Goal: Task Accomplishment & Management: Manage account settings

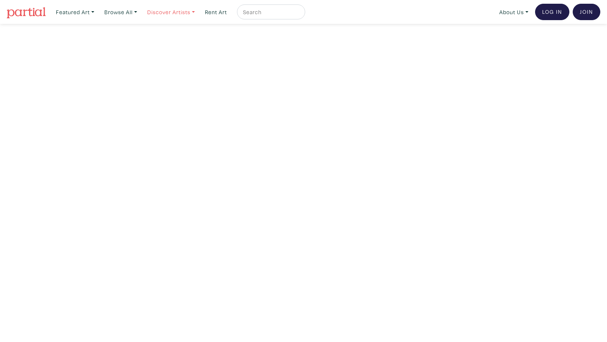
click at [98, 10] on link "Discover Artists" at bounding box center [75, 11] width 45 height 15
click at [545, 10] on link "Log In" at bounding box center [552, 12] width 34 height 16
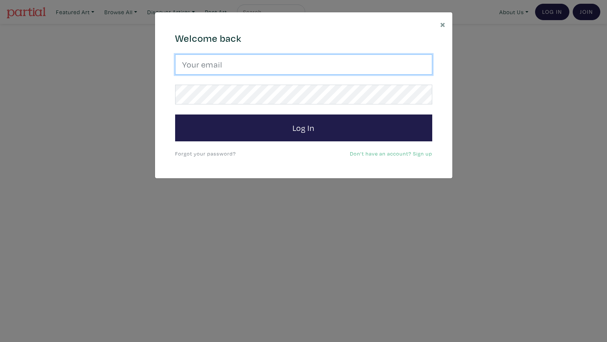
drag, startPoint x: 186, startPoint y: 65, endPoint x: 241, endPoint y: 69, distance: 55.7
click at [187, 65] on input "email" at bounding box center [303, 64] width 257 height 20
type input "felicity.somerset@rogers.com"
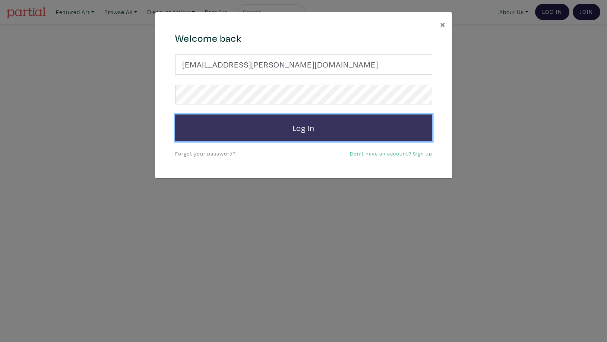
click at [247, 131] on button "Log In" at bounding box center [303, 127] width 257 height 27
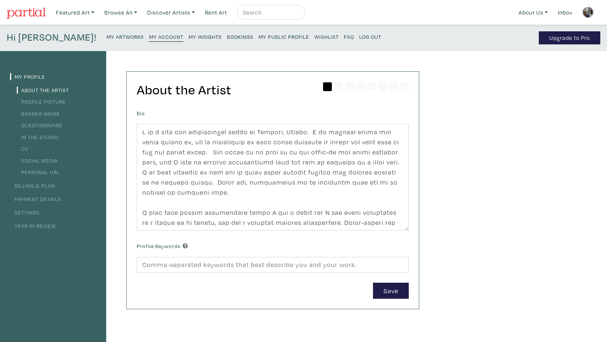
click at [54, 100] on link "Profile Picture" at bounding box center [41, 101] width 49 height 7
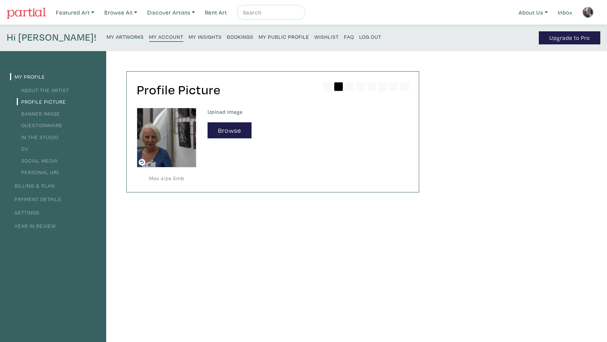
click at [54, 111] on link "Banner Image" at bounding box center [38, 113] width 43 height 7
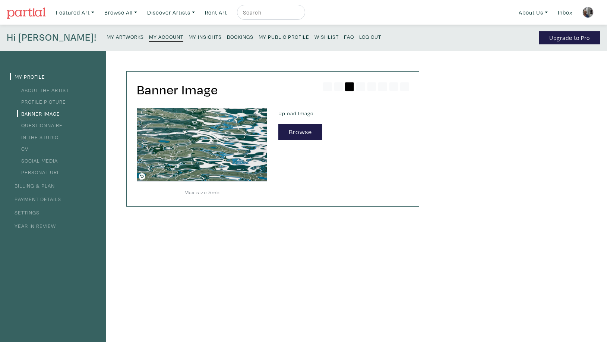
click at [53, 123] on link "Questionnaire" at bounding box center [40, 125] width 46 height 7
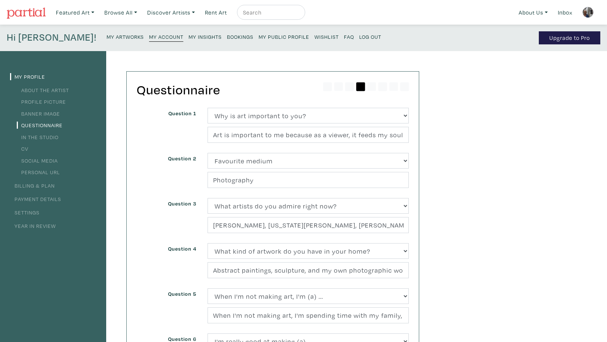
click at [54, 135] on link "In the Studio" at bounding box center [38, 136] width 42 height 7
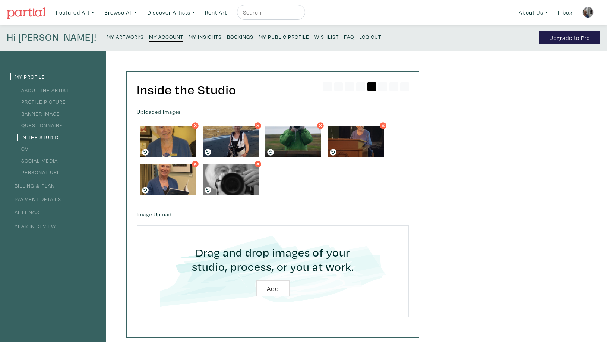
click at [29, 148] on li "CV" at bounding box center [53, 148] width 86 height 10
click at [25, 147] on link "CV" at bounding box center [23, 148] width 12 height 7
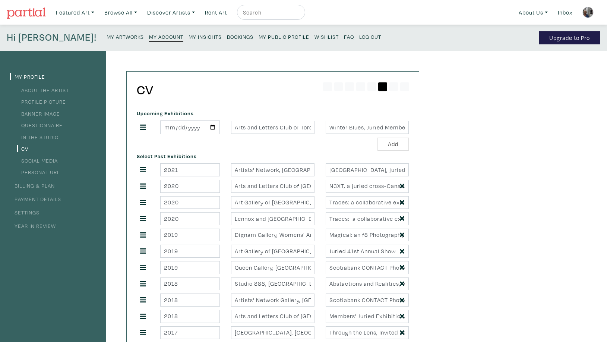
type input "2018"
type input "Canadian Camera (Canadian Association of Photographic Arts"
type input "Riding the Wave: Photo essay"
click at [25, 158] on link "Social Media" at bounding box center [37, 160] width 41 height 7
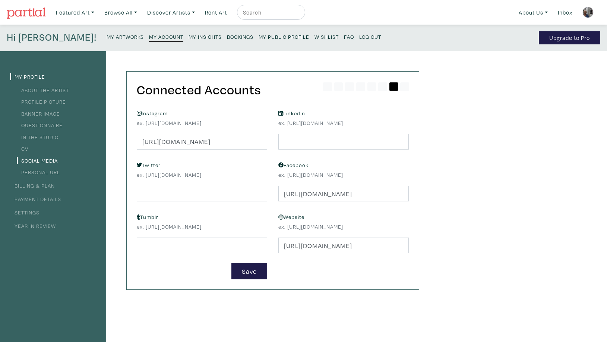
click at [34, 170] on link "Personal URL" at bounding box center [38, 171] width 43 height 7
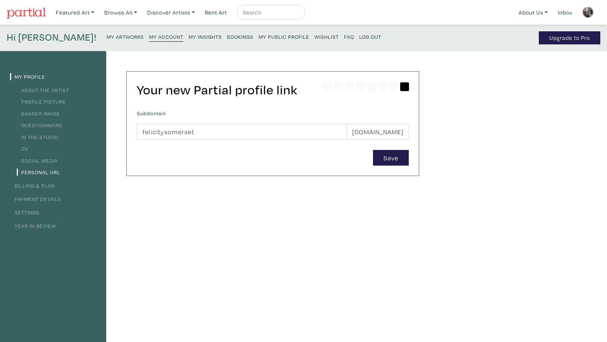
click at [42, 183] on link "Billing & Plan" at bounding box center [32, 185] width 45 height 7
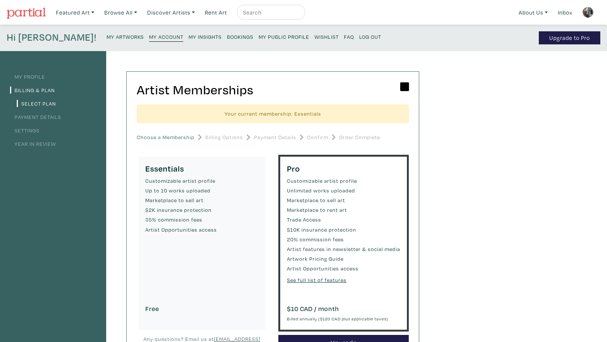
click at [48, 115] on link "Payment Details" at bounding box center [35, 116] width 51 height 7
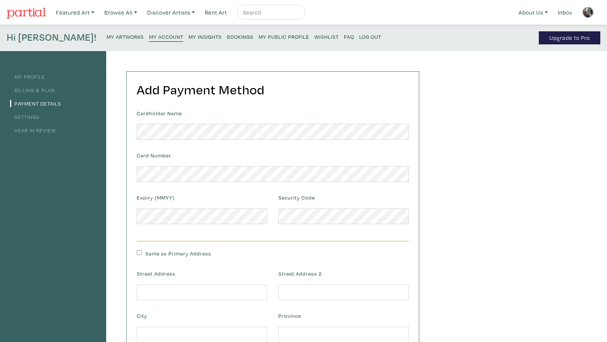
click at [28, 114] on link "Settings" at bounding box center [24, 116] width 29 height 7
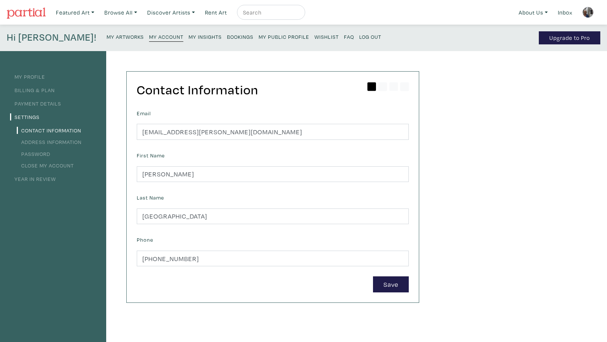
click at [43, 176] on link "Year in Review" at bounding box center [33, 178] width 46 height 7
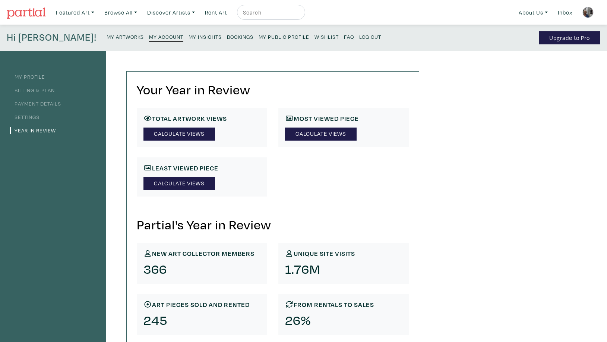
click at [53, 87] on link "Billing & Plan" at bounding box center [32, 89] width 45 height 7
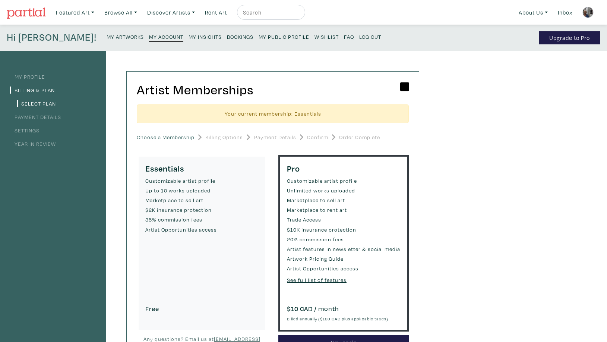
click at [107, 36] on small "My Artworks" at bounding box center [125, 36] width 37 height 7
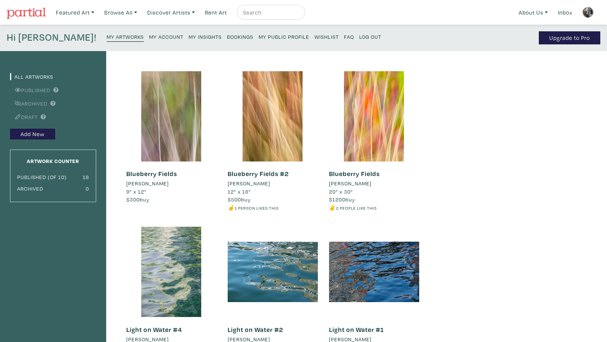
click at [46, 100] on li "Archived" at bounding box center [53, 103] width 86 height 10
click at [47, 103] on link "Archived" at bounding box center [28, 103] width 37 height 7
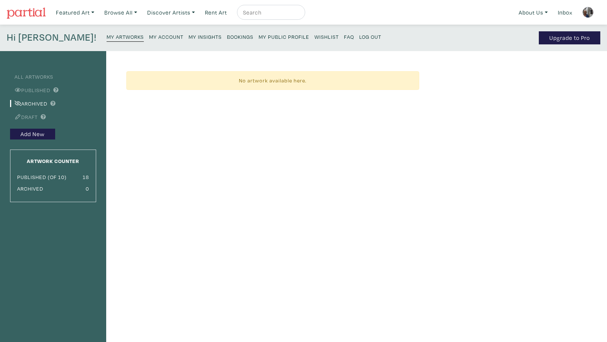
click at [43, 88] on link "Published" at bounding box center [30, 89] width 40 height 7
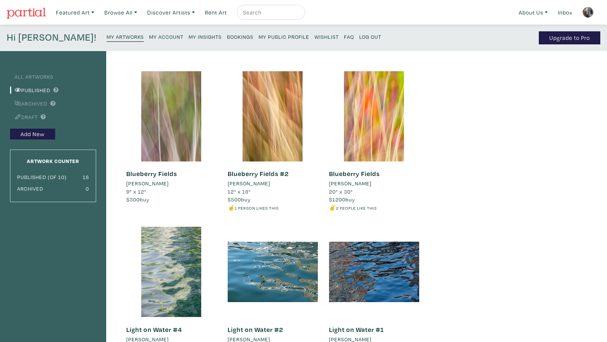
click at [34, 116] on link "Draft" at bounding box center [24, 116] width 28 height 7
click at [259, 35] on small "My Public Profile" at bounding box center [284, 36] width 51 height 7
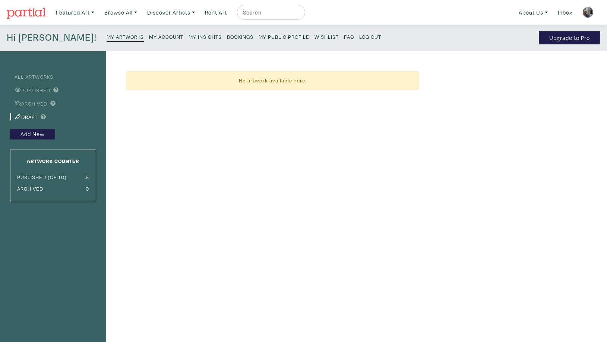
click at [81, 100] on li "Archived" at bounding box center [53, 103] width 86 height 10
click at [36, 74] on link "All Artworks" at bounding box center [31, 76] width 43 height 7
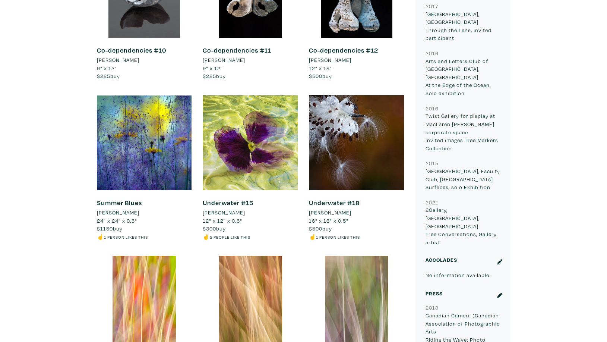
scroll to position [1005, 0]
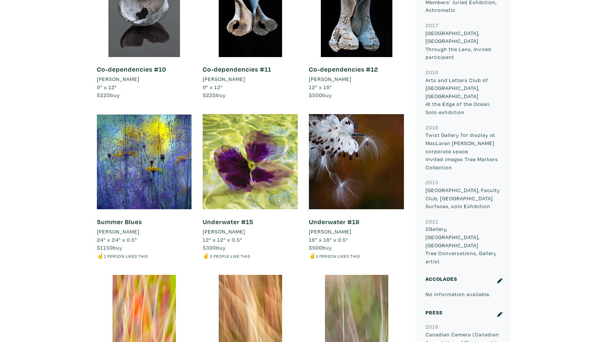
click at [431, 290] on small "No information available." at bounding box center [458, 293] width 65 height 7
click at [495, 275] on div at bounding box center [499, 281] width 15 height 13
click at [501, 278] on icon at bounding box center [499, 280] width 5 height 5
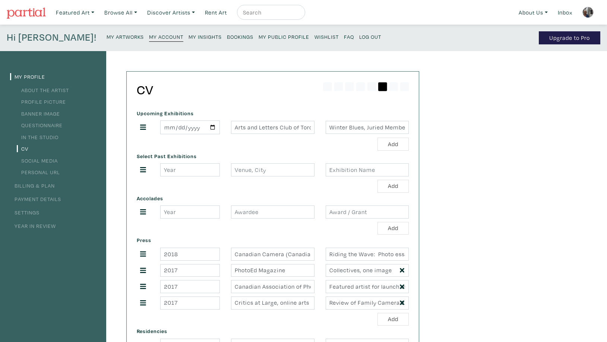
type input "2021"
type input "Artists' Network, [GEOGRAPHIC_DATA]"
type input "[GEOGRAPHIC_DATA], juried online exhibition and Tent Tour"
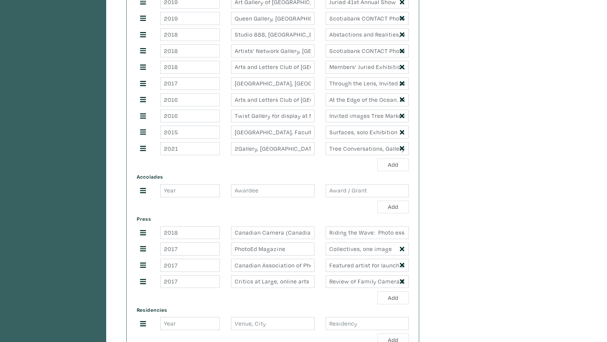
scroll to position [250, 0]
click at [213, 187] on input "1" at bounding box center [190, 189] width 60 height 13
click at [293, 189] on input "text" at bounding box center [272, 189] width 83 height 13
click at [253, 189] on input "text" at bounding box center [272, 189] width 83 height 13
click at [376, 189] on input "text" at bounding box center [367, 189] width 83 height 13
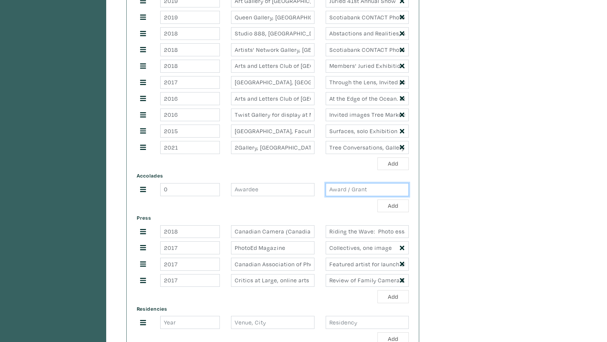
type input "0"
click at [216, 190] on input "0" at bounding box center [190, 189] width 60 height 13
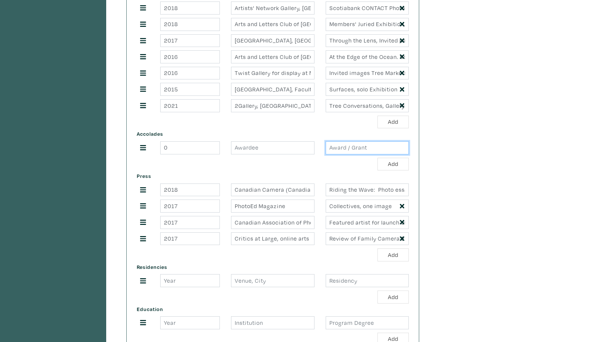
scroll to position [269, 0]
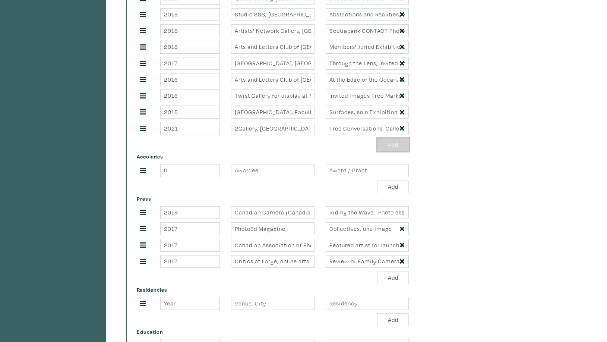
click at [389, 141] on button "Add" at bounding box center [393, 144] width 31 height 13
